Goal: Information Seeking & Learning: Learn about a topic

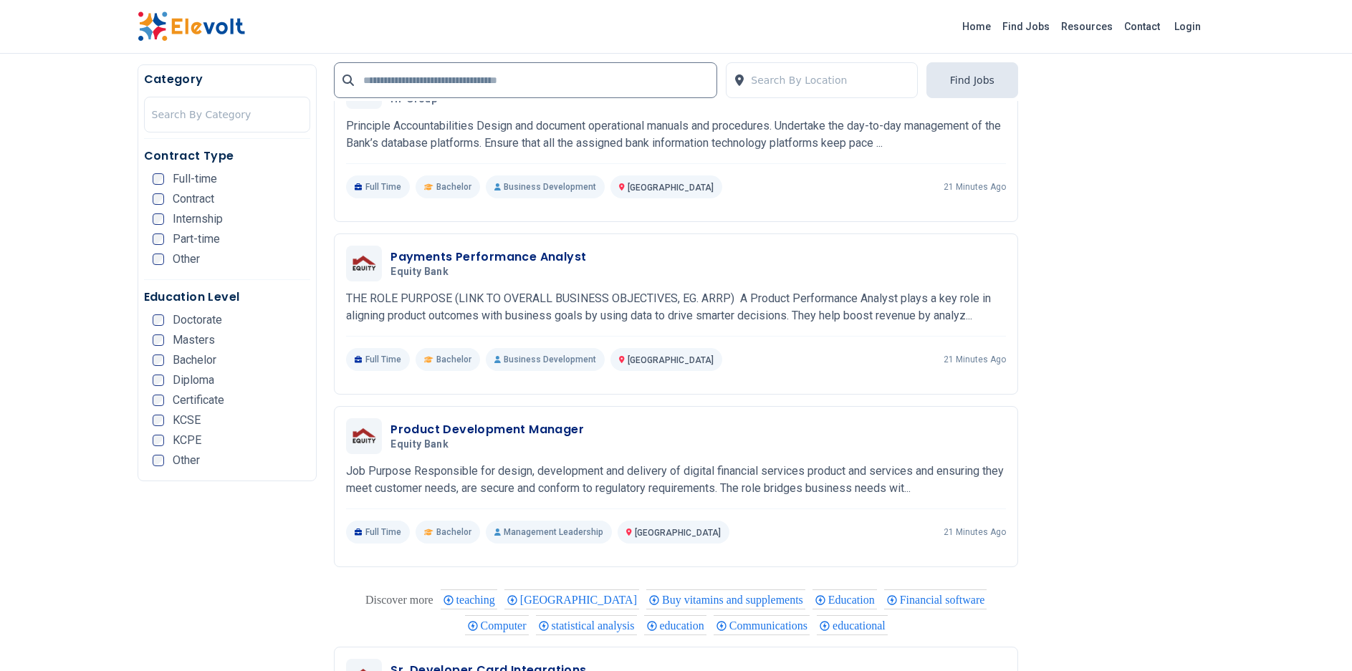
scroll to position [2485, 0]
click at [534, 254] on h3 "Payments Performance Analyst" at bounding box center [488, 256] width 196 height 17
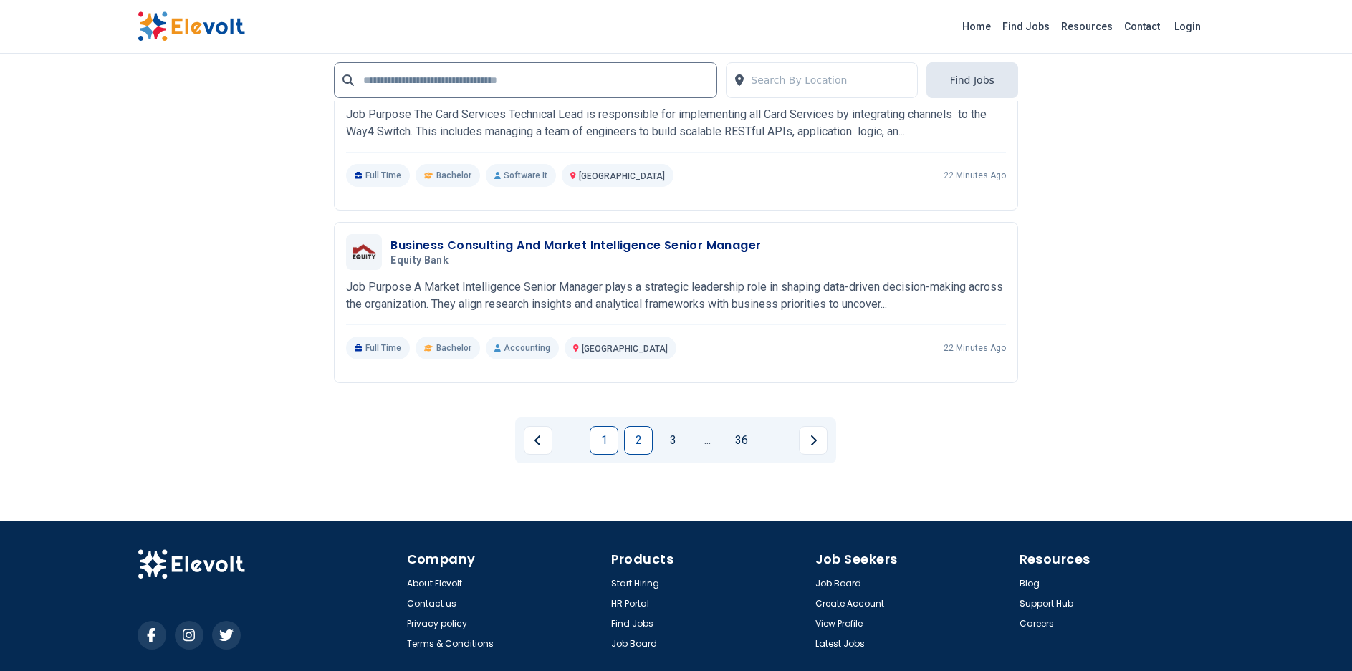
click at [642, 446] on link "2" at bounding box center [638, 440] width 29 height 29
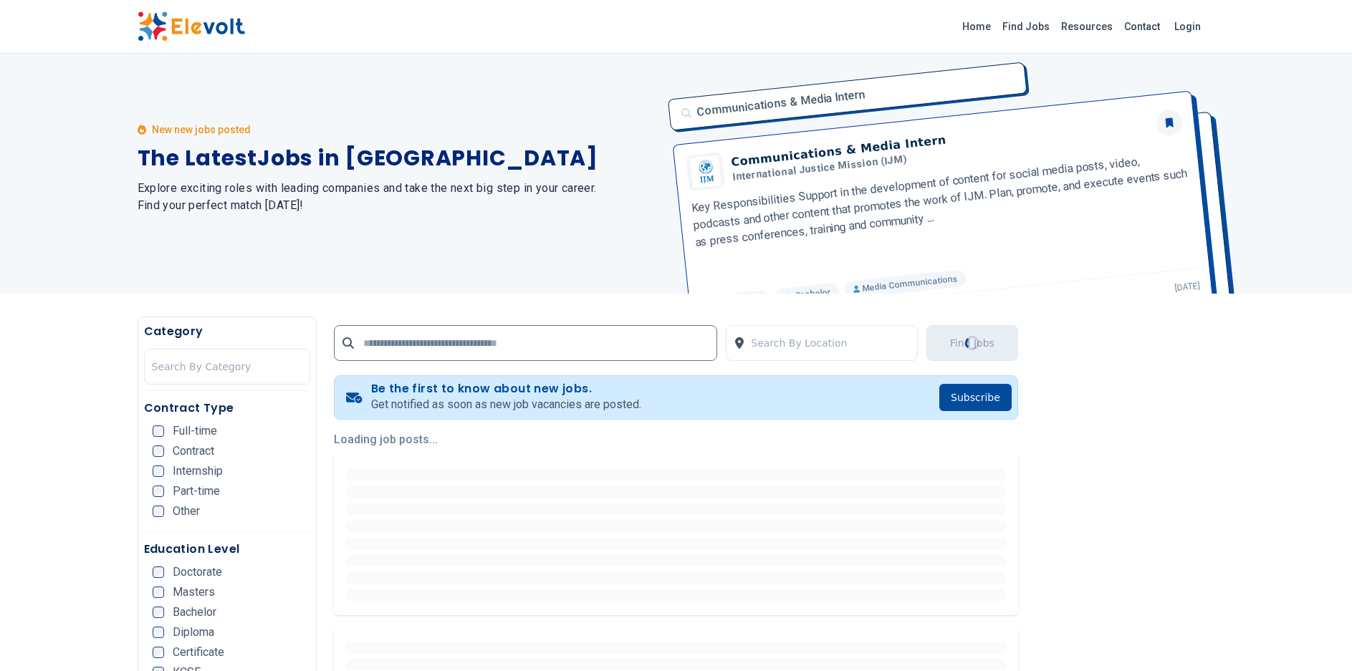
scroll to position [0, 0]
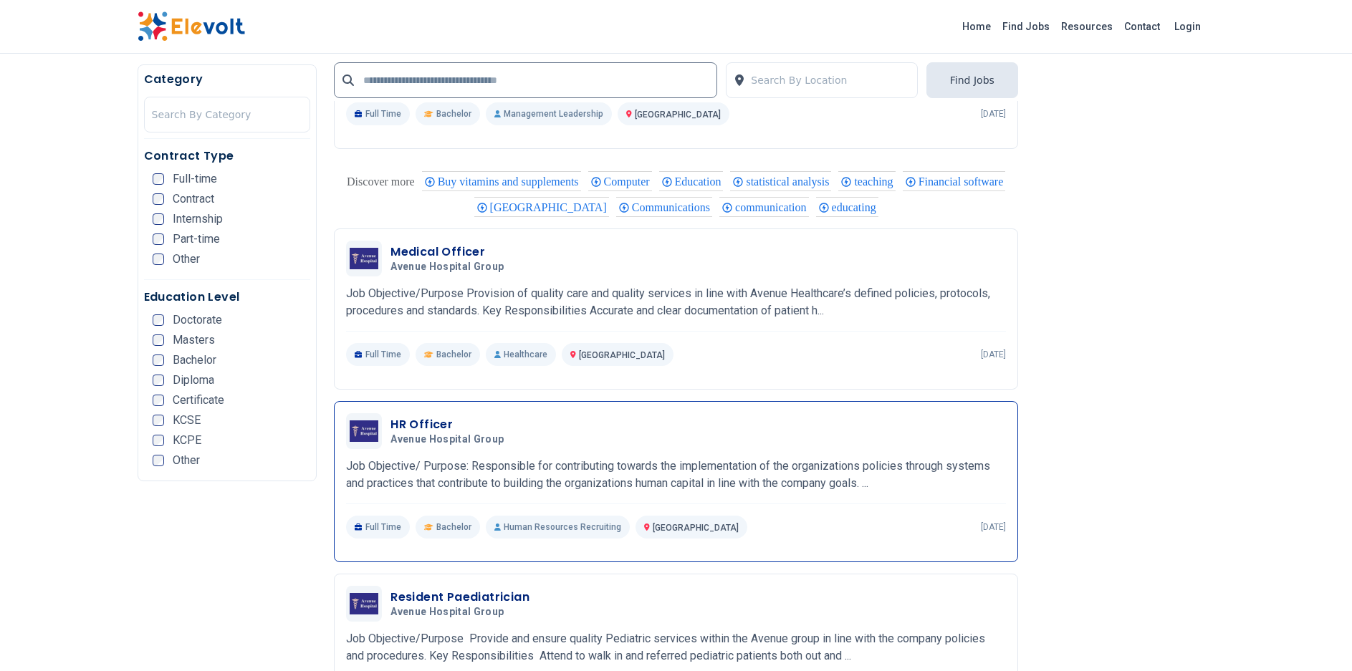
click at [778, 520] on div "Full Time Bachelor Human Resources Recruiting Nairobi KE 3 days ago" at bounding box center [676, 527] width 660 height 23
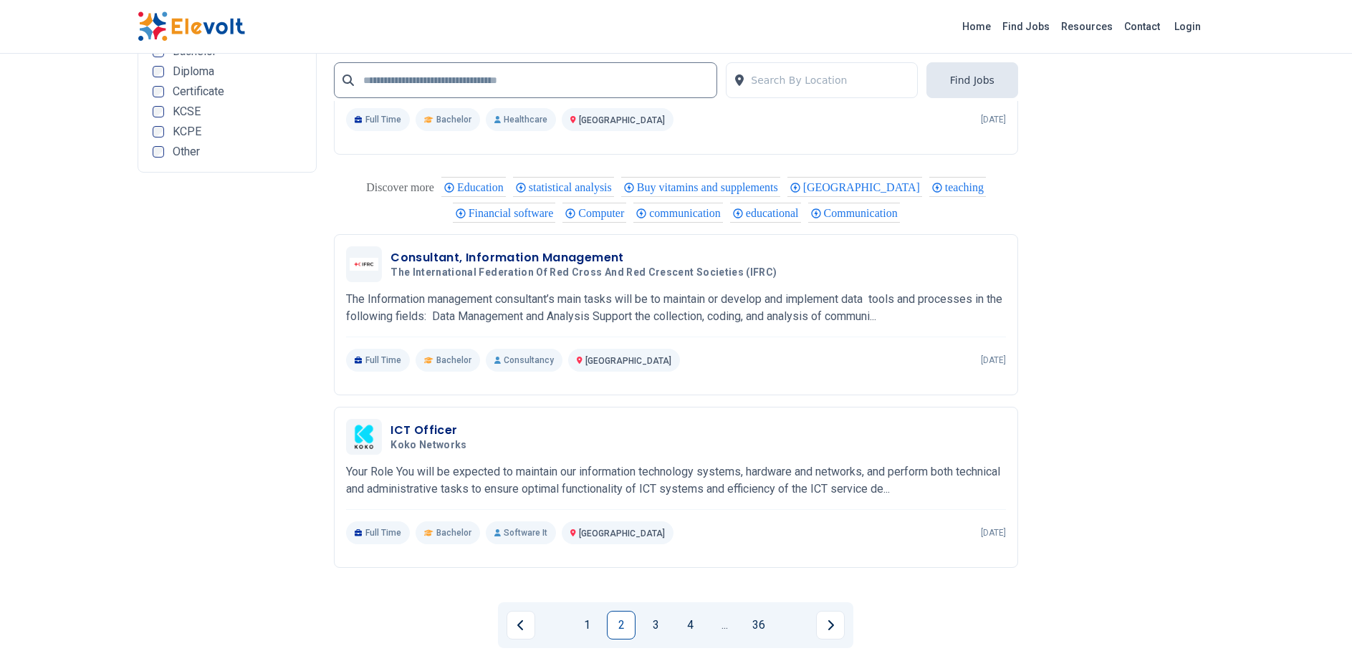
scroll to position [2927, 0]
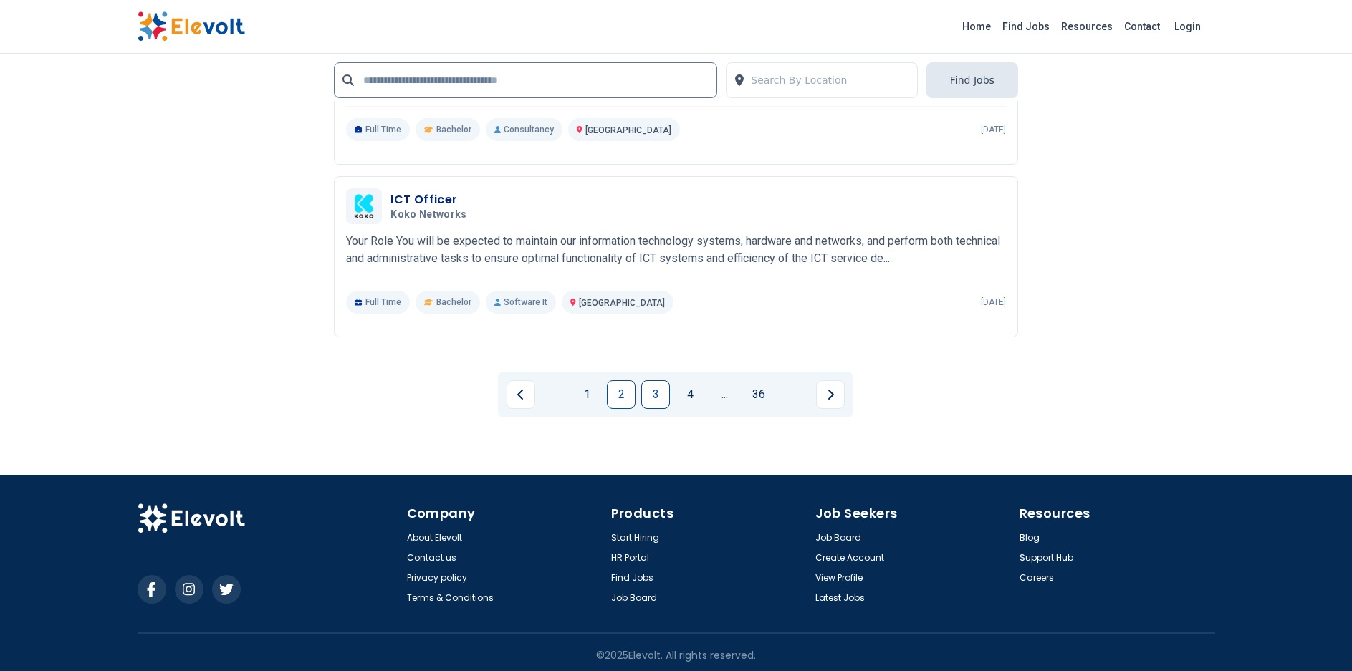
click at [658, 392] on link "3" at bounding box center [655, 394] width 29 height 29
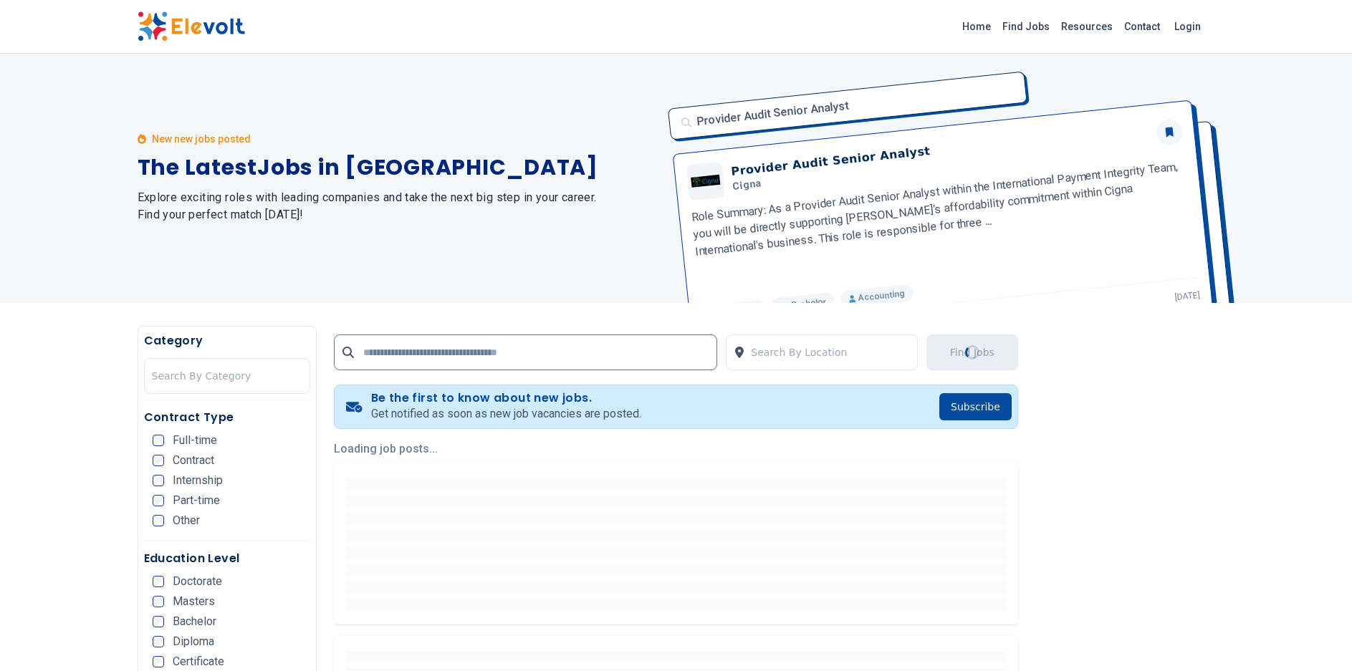
scroll to position [0, 0]
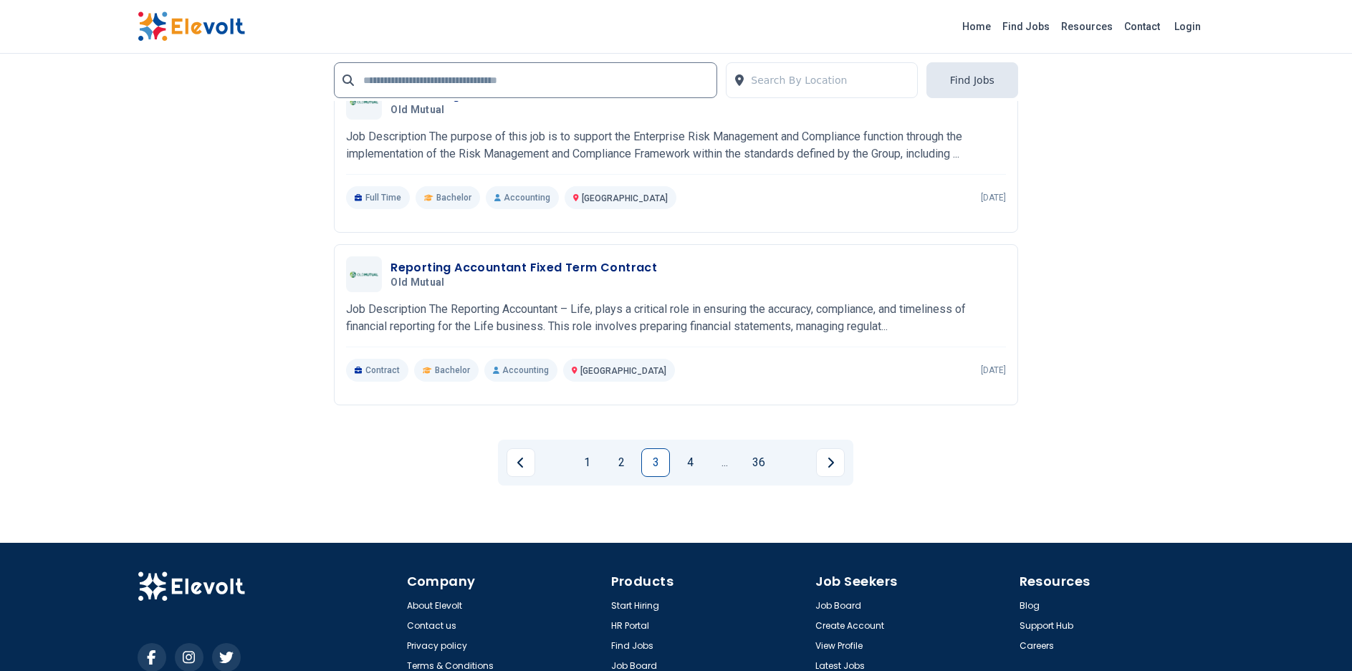
scroll to position [2927, 0]
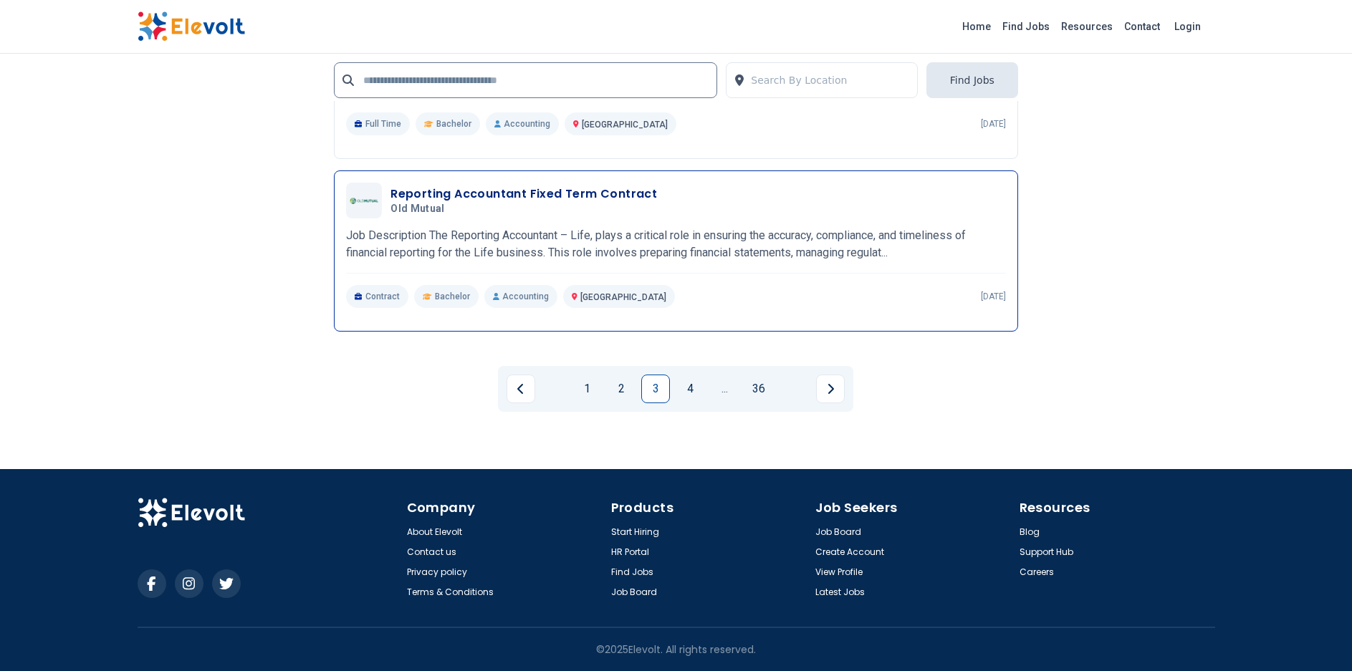
click at [522, 296] on p "Accounting" at bounding box center [520, 296] width 73 height 23
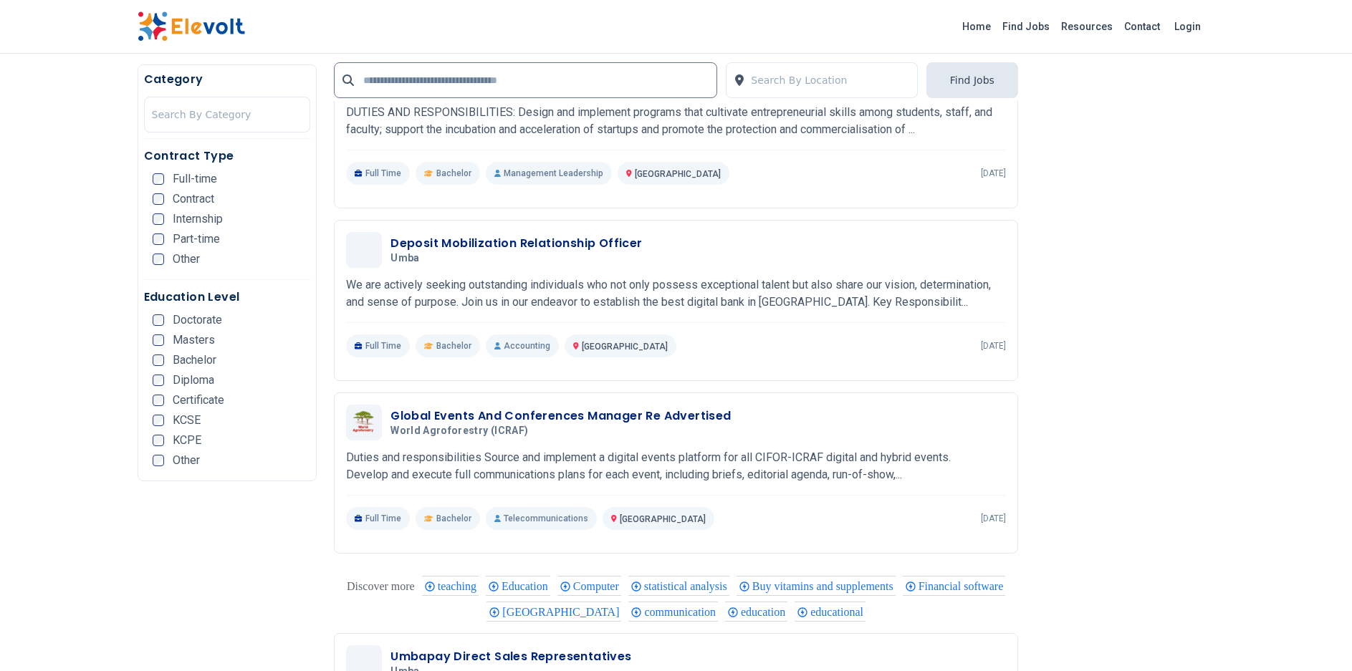
scroll to position [1526, 0]
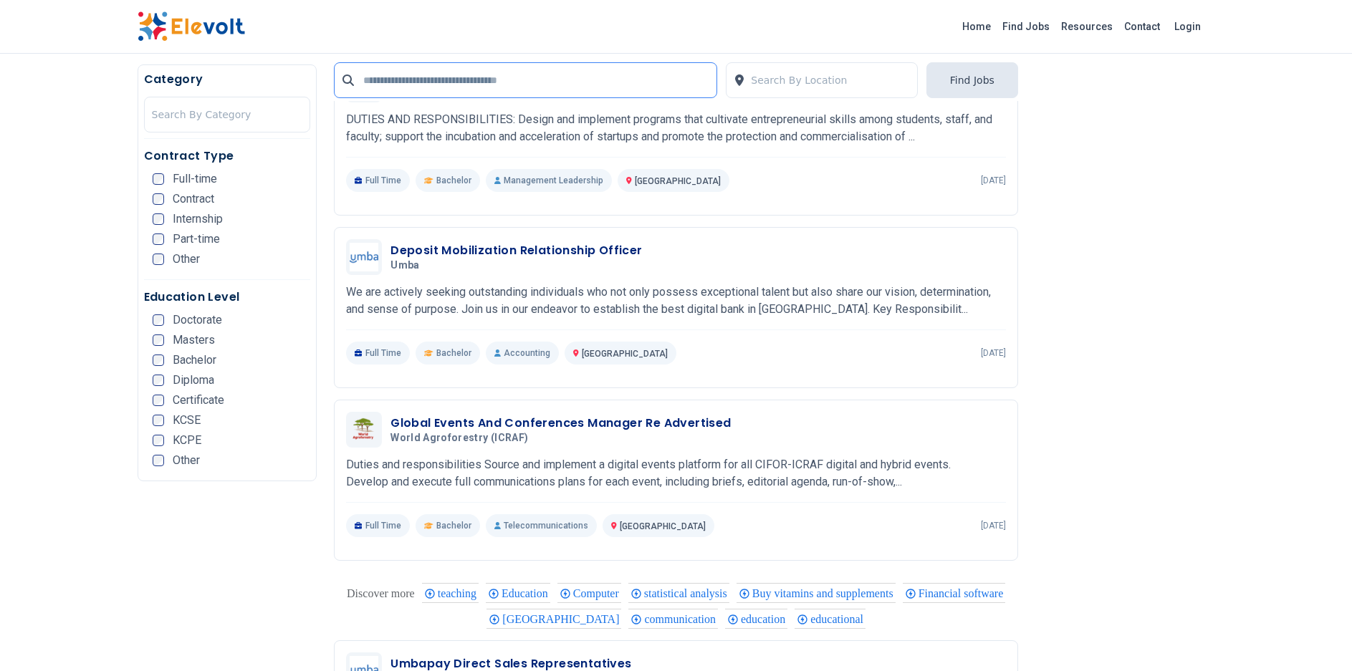
click at [547, 74] on input "text" at bounding box center [525, 80] width 383 height 36
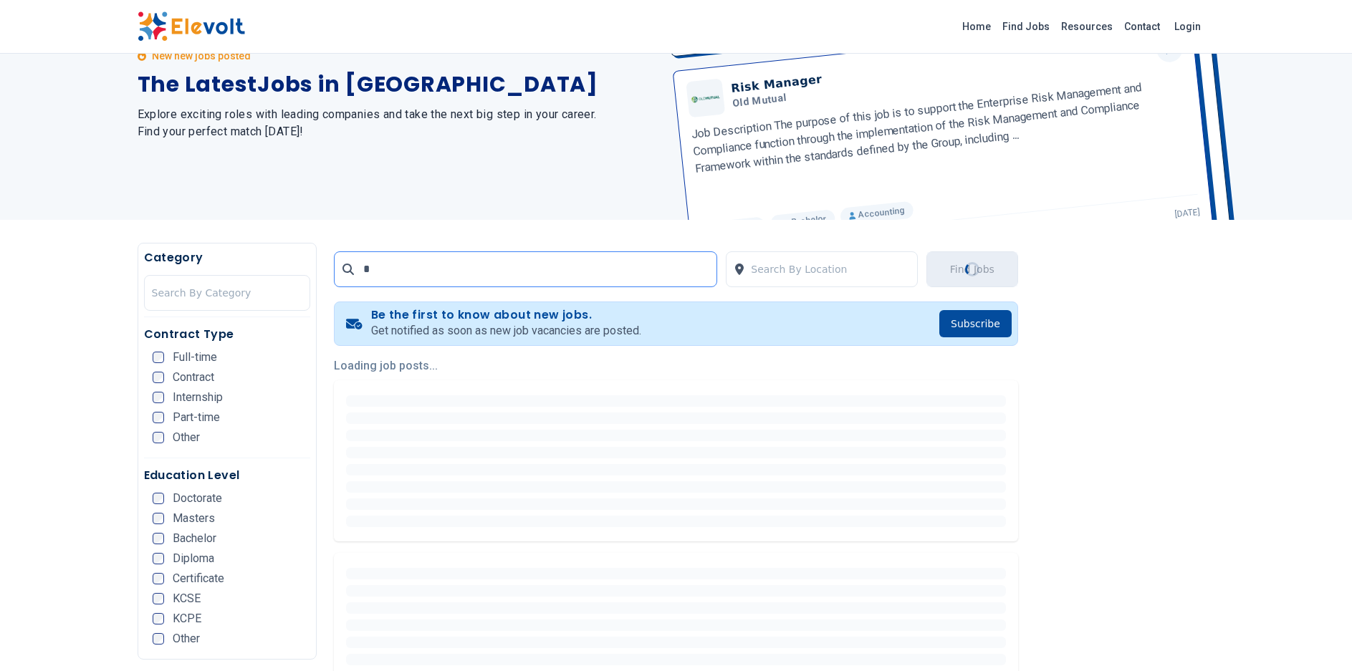
scroll to position [0, 0]
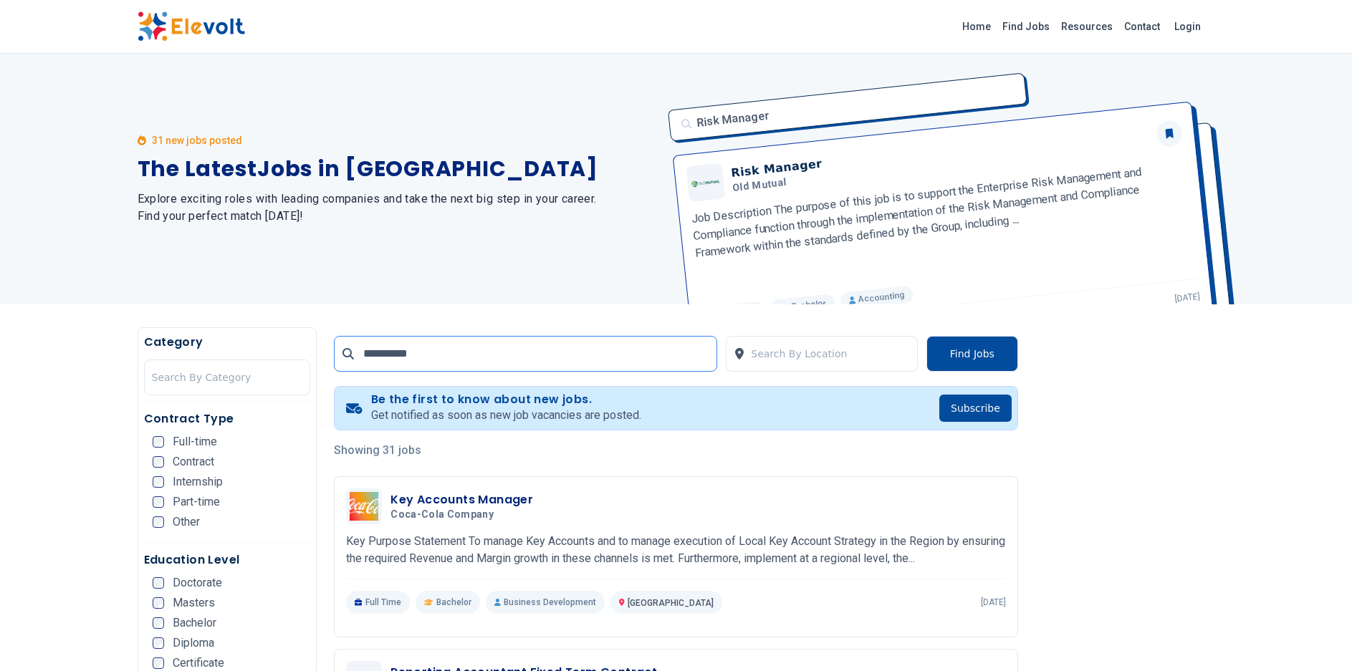
click button "submit" at bounding box center [0, 0] width 0 height 0
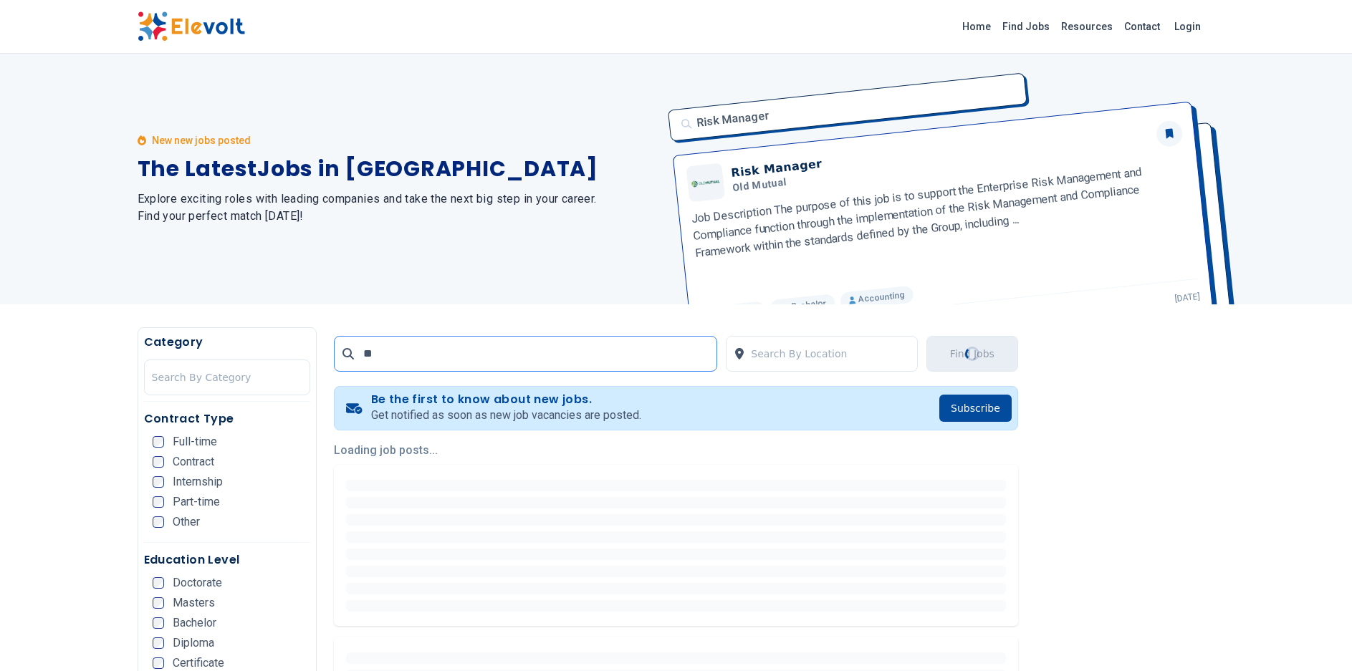
type input "*"
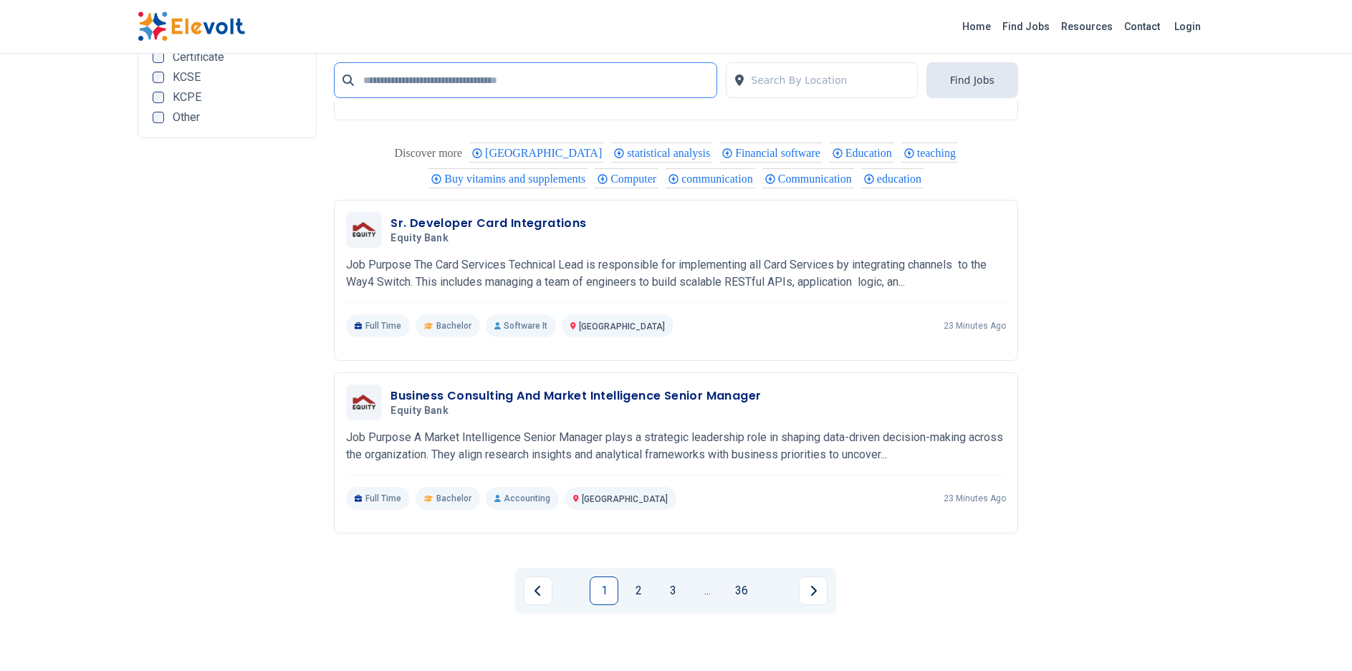
scroll to position [2727, 0]
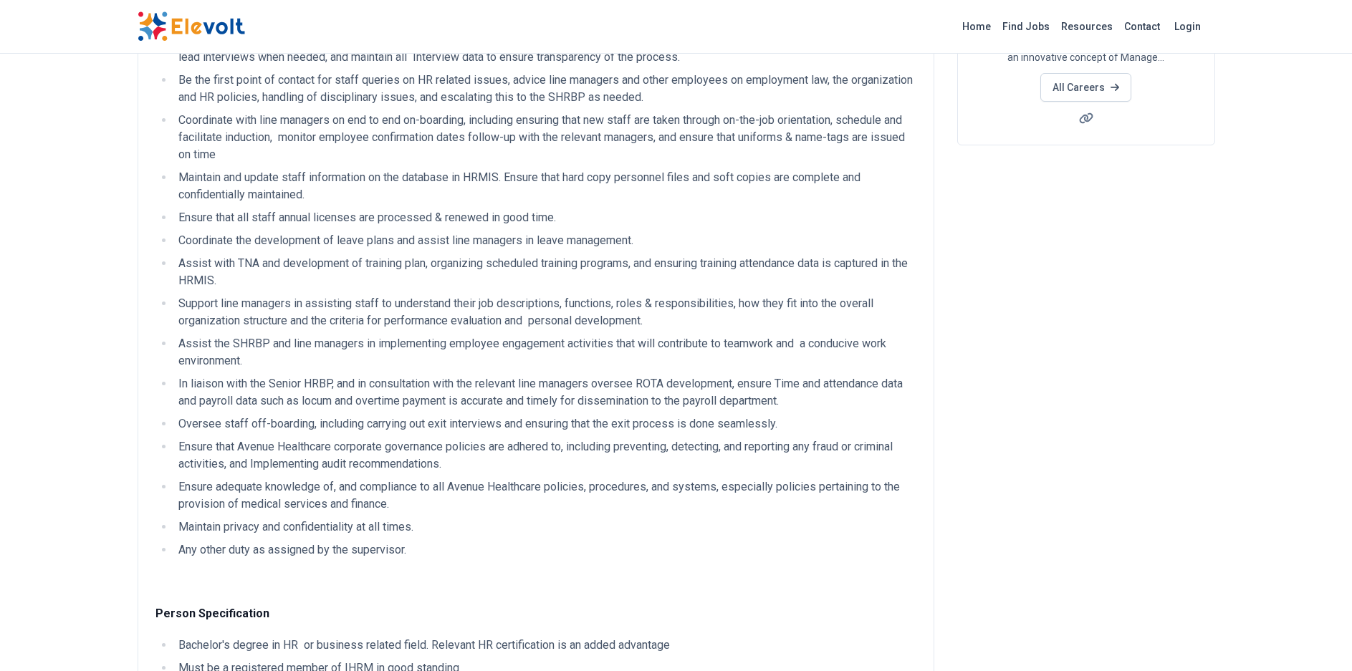
scroll to position [246, 0]
